Goal: Task Accomplishment & Management: Manage account settings

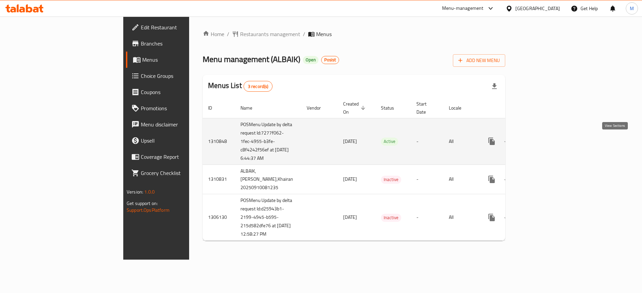
click at [544, 145] on icon "enhanced table" at bounding box center [540, 141] width 8 height 8
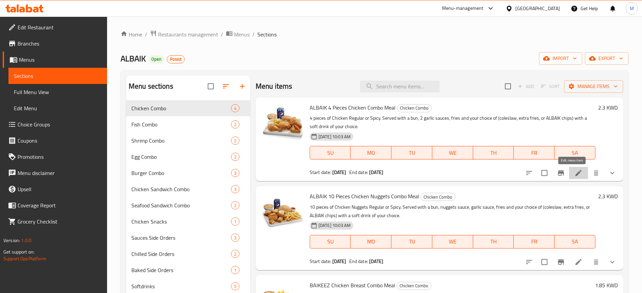
click at [574, 171] on icon at bounding box center [578, 173] width 8 height 8
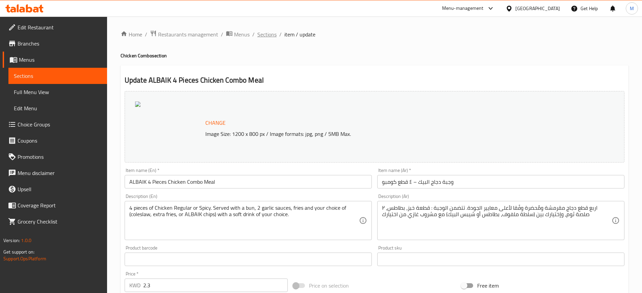
click at [270, 34] on span "Sections" at bounding box center [266, 34] width 19 height 8
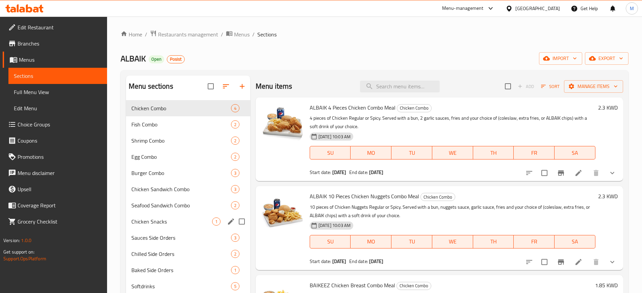
scroll to position [94, 0]
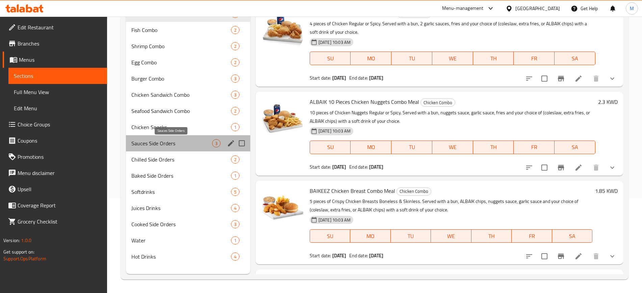
click at [185, 141] on span "Sauces Side Orders" at bounding box center [171, 143] width 81 height 8
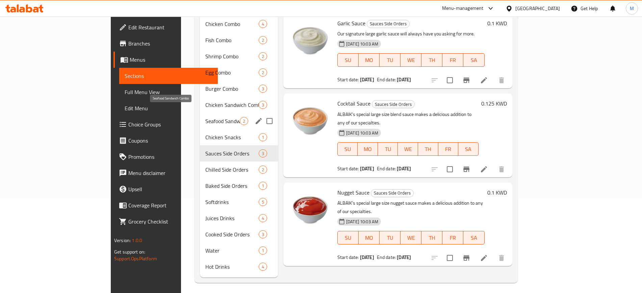
click at [205, 117] on span "Seafood Sandwich Combo" at bounding box center [222, 121] width 34 height 8
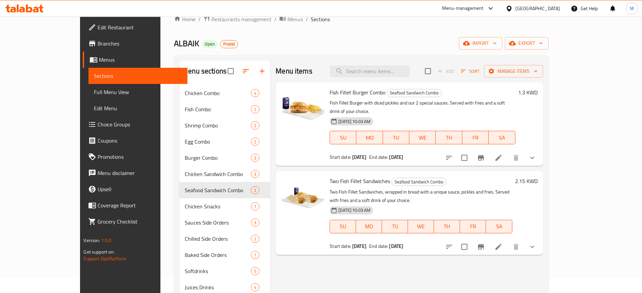
scroll to position [14, 0]
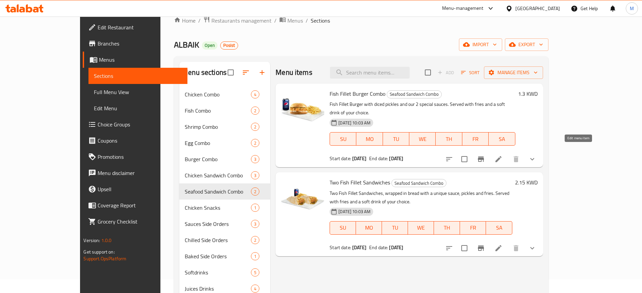
click at [502, 155] on icon at bounding box center [498, 159] width 8 height 8
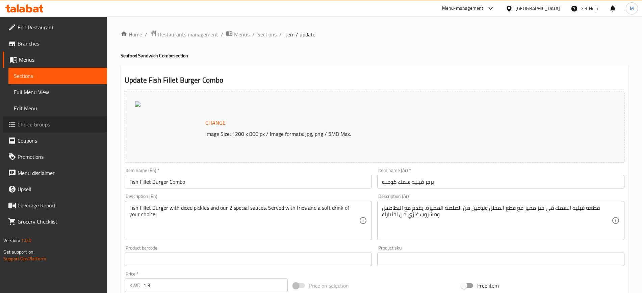
click at [35, 129] on span "Choice Groups" at bounding box center [60, 124] width 84 height 8
